Goal: Find specific page/section: Find specific page/section

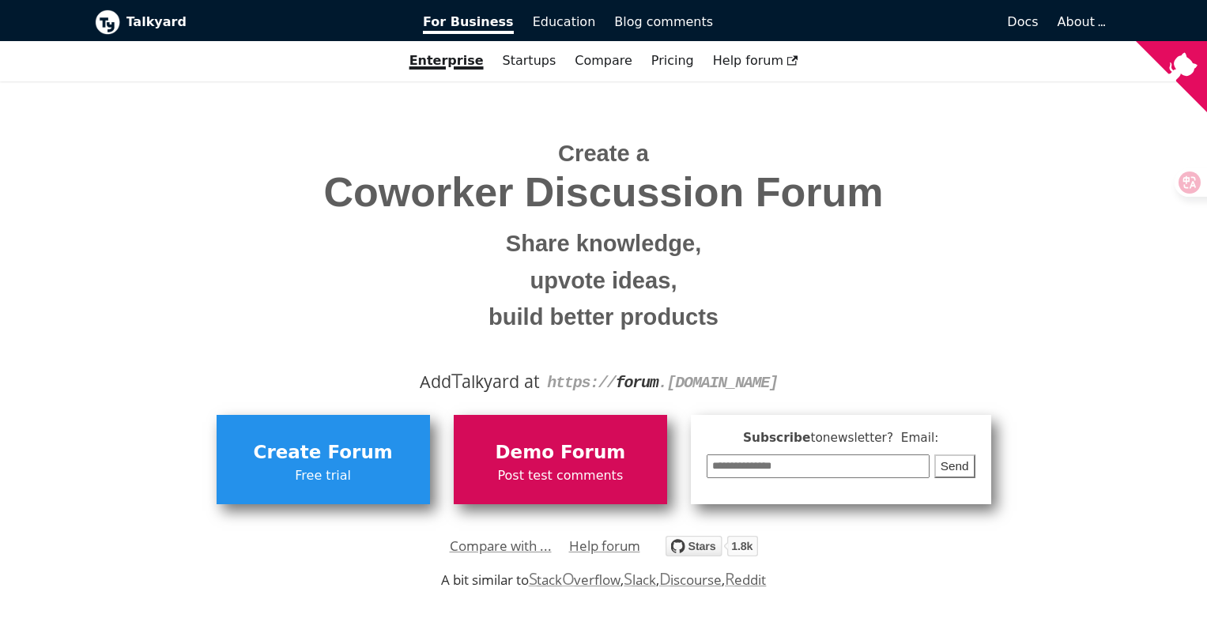
scroll to position [38, 0]
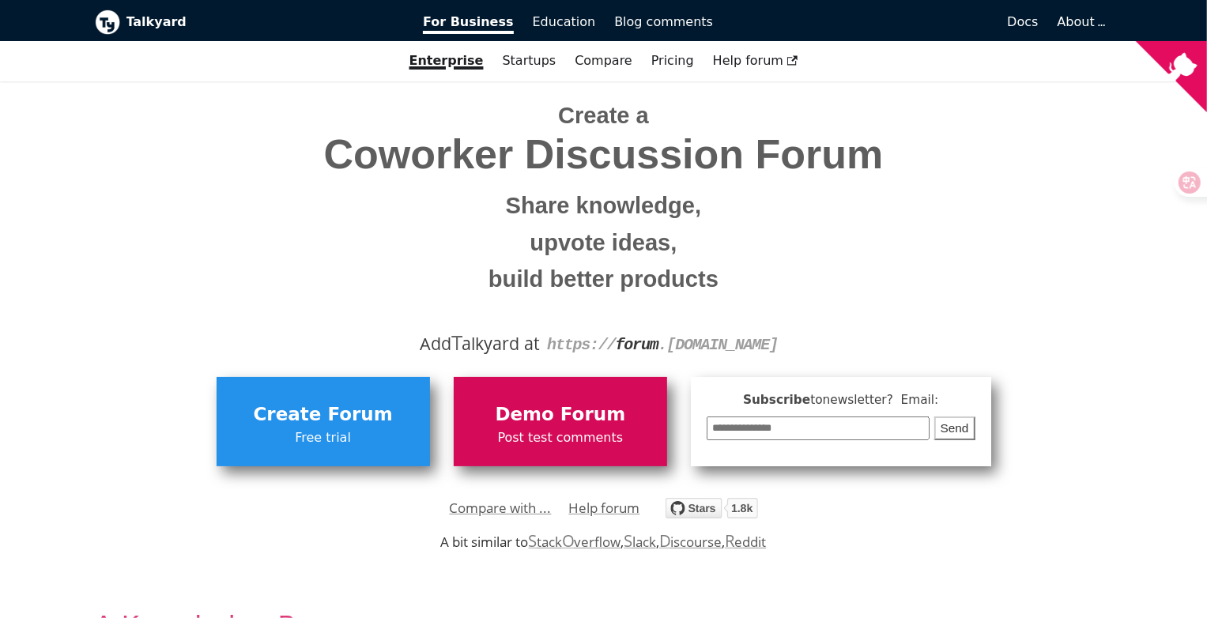
click at [577, 436] on span "Post test comments" at bounding box center [561, 438] width 198 height 21
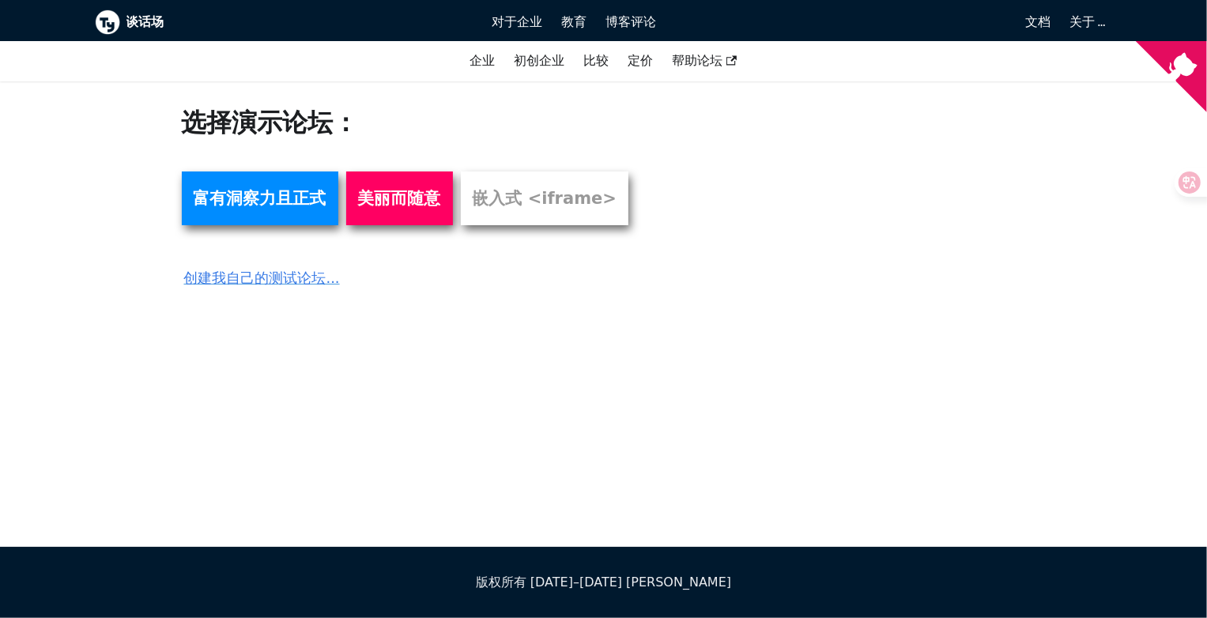
click at [603, 282] on div "选择演示论坛： 富有洞察力且正式 美丽而随意 嵌入式 <iframe> 创建我自己的测试论坛..." at bounding box center [517, 198] width 696 height 183
click at [428, 225] on link "美丽而随意" at bounding box center [399, 199] width 107 height 54
click at [288, 208] on font "富有洞察力且正式" at bounding box center [260, 198] width 133 height 19
click at [524, 208] on font "嵌入式 <iframe>" at bounding box center [545, 198] width 145 height 19
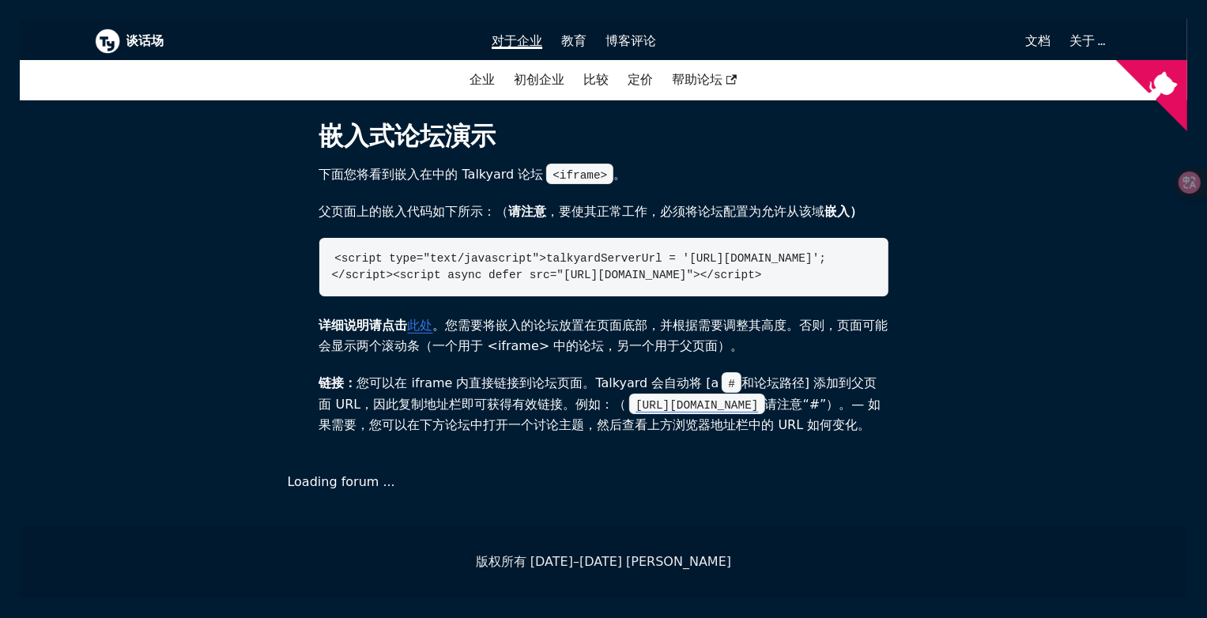
scroll to position [141, 0]
